Goal: Navigation & Orientation: Understand site structure

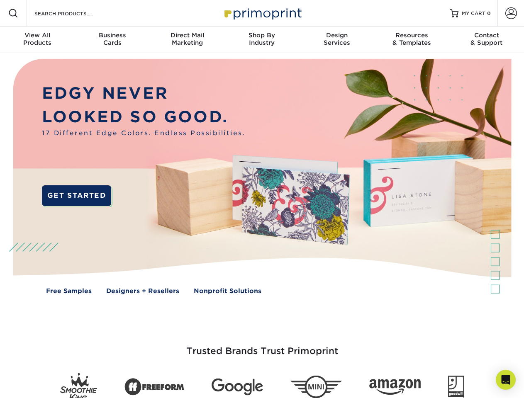
click at [262, 199] on img at bounding box center [261, 182] width 518 height 259
click at [13, 13] on span at bounding box center [13, 13] width 10 height 10
click at [511, 13] on span at bounding box center [511, 13] width 12 height 12
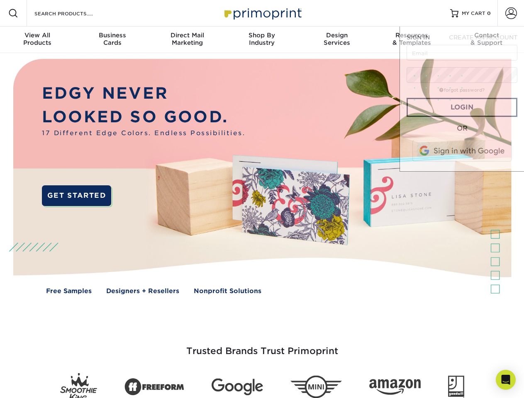
click at [37, 40] on div "View All Products" at bounding box center [37, 39] width 75 height 15
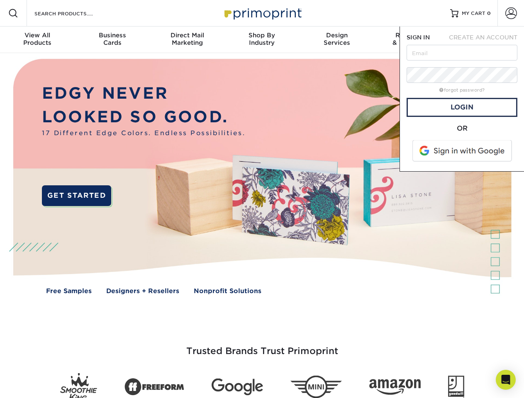
click at [112, 40] on div "Business Cards" at bounding box center [112, 39] width 75 height 15
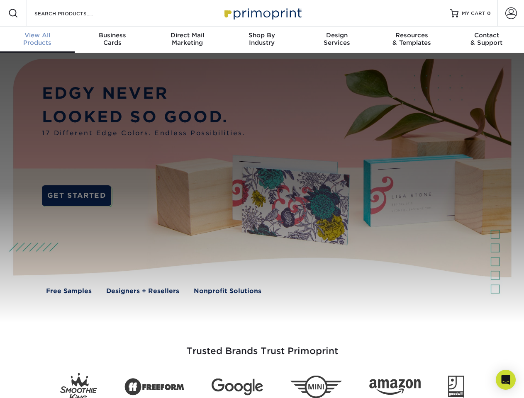
click at [187, 40] on div "Direct Mail Marketing" at bounding box center [187, 39] width 75 height 15
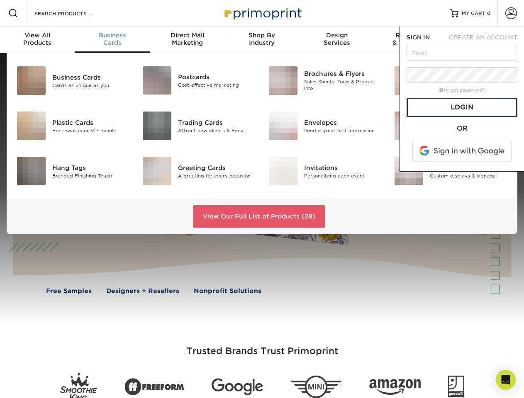
click at [262, 40] on div "Shop By Industry" at bounding box center [261, 39] width 75 height 15
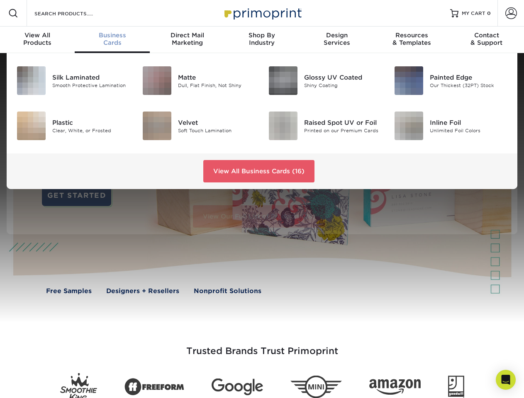
click at [337, 40] on div "Design Services" at bounding box center [336, 39] width 75 height 15
click at [411, 40] on span "SIGN IN" at bounding box center [417, 37] width 23 height 7
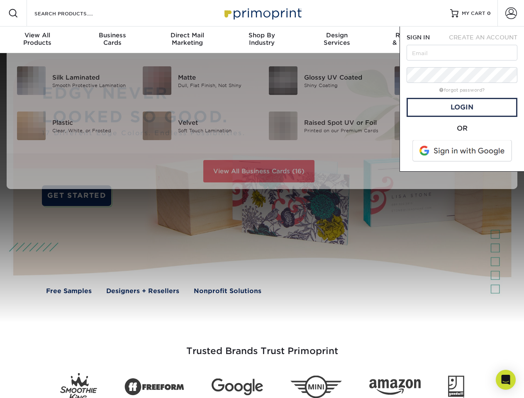
click at [487, 40] on span "CREATE AN ACCOUNT" at bounding box center [483, 37] width 68 height 7
